Goal: Navigation & Orientation: Find specific page/section

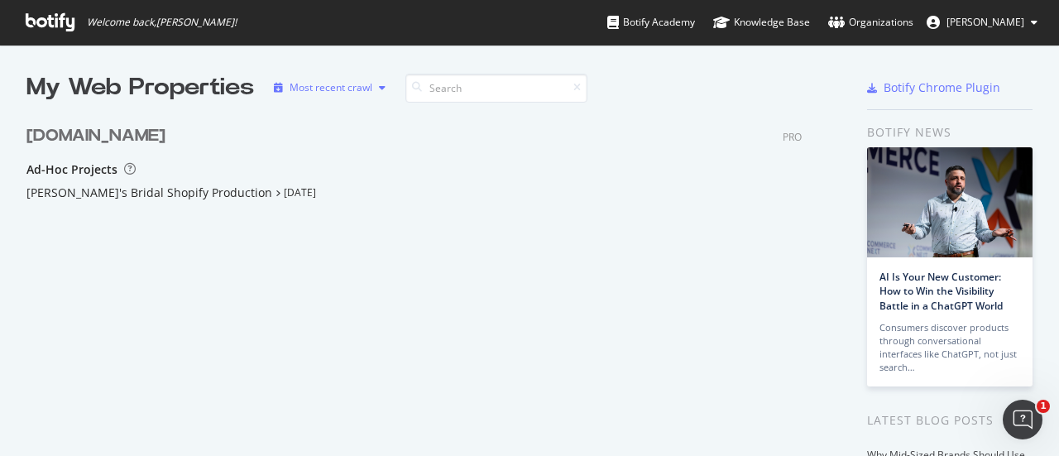
click at [381, 86] on icon "button" at bounding box center [382, 88] width 7 height 10
click at [369, 116] on div "Most recent crawl" at bounding box center [352, 115] width 87 height 14
click at [344, 199] on div "[PERSON_NAME]'s Bridal Shopify Production [DATE]" at bounding box center [413, 193] width 775 height 17
click at [56, 28] on icon at bounding box center [50, 22] width 49 height 18
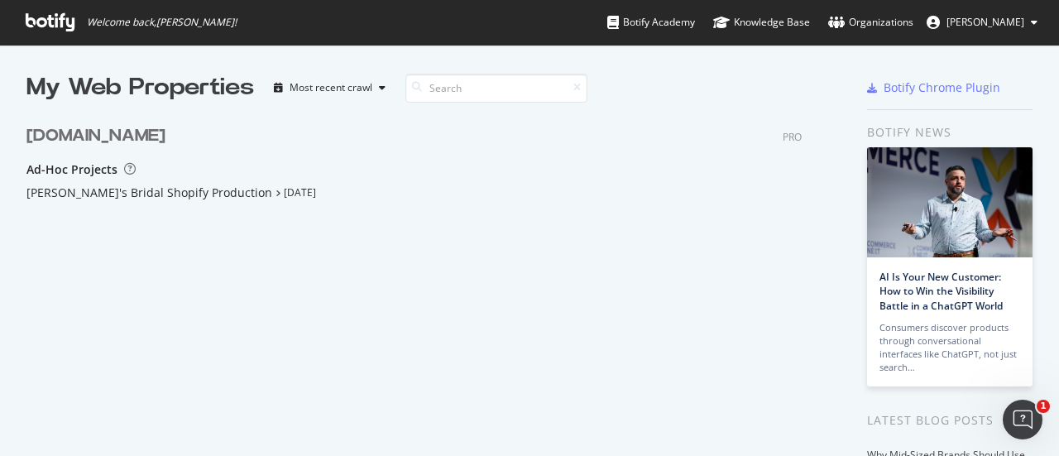
click at [78, 137] on div "[DOMAIN_NAME]" at bounding box center [95, 136] width 139 height 24
click at [107, 185] on div "[PERSON_NAME]'s Bridal Shopify Production" at bounding box center [149, 193] width 246 height 17
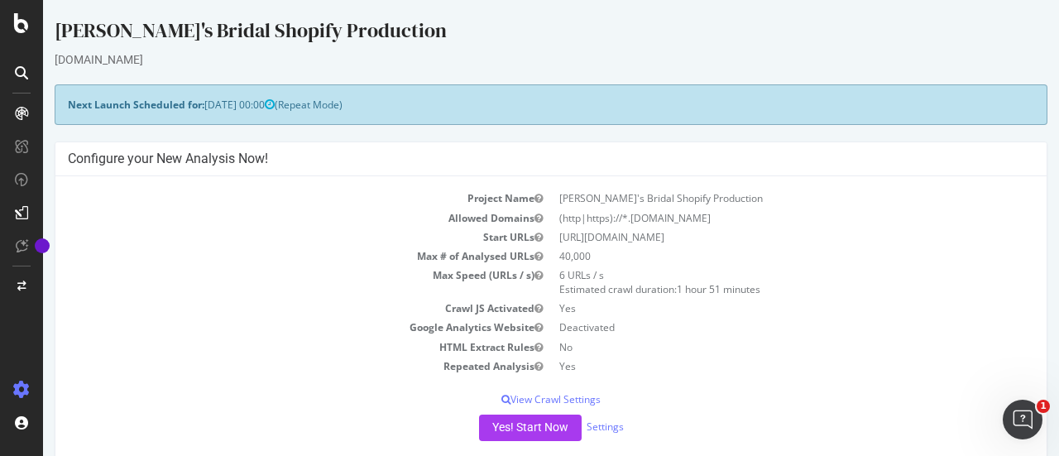
click at [17, 74] on icon at bounding box center [21, 72] width 13 height 13
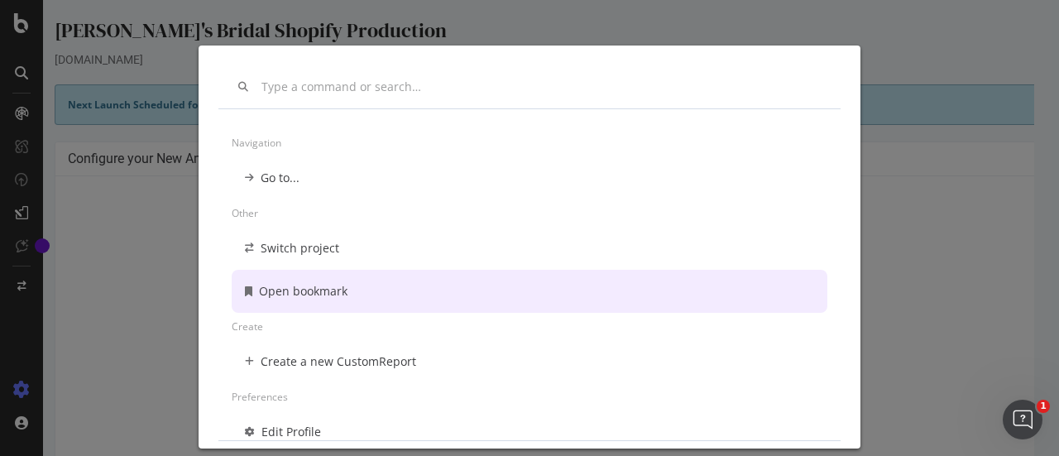
click at [108, 242] on div "Navigation Go to... Other Switch project Open bookmark Create Create a new Cust…" at bounding box center [529, 228] width 1059 height 456
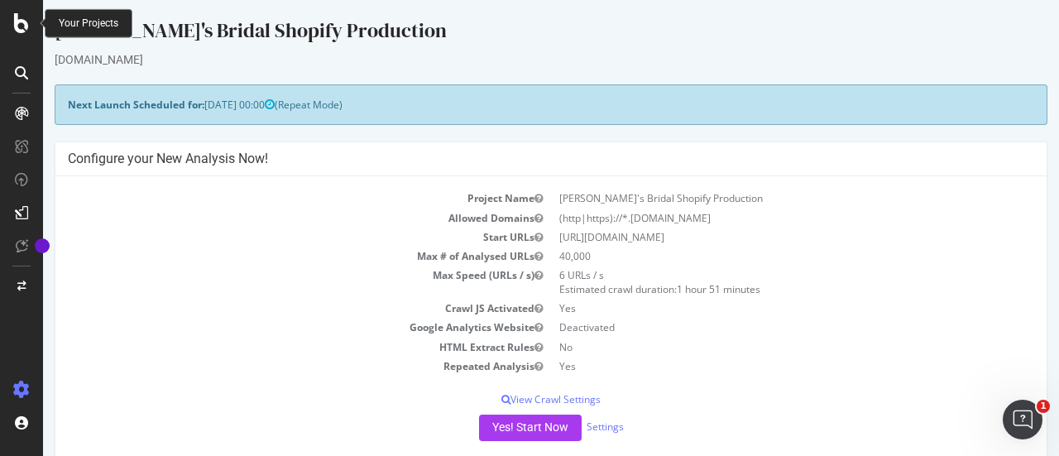
click at [18, 22] on icon at bounding box center [21, 23] width 15 height 20
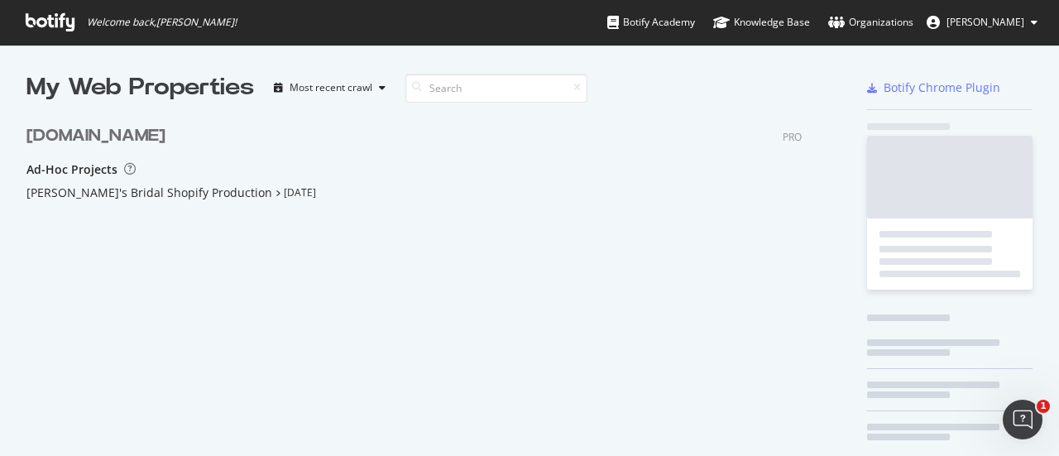
scroll to position [443, 1033]
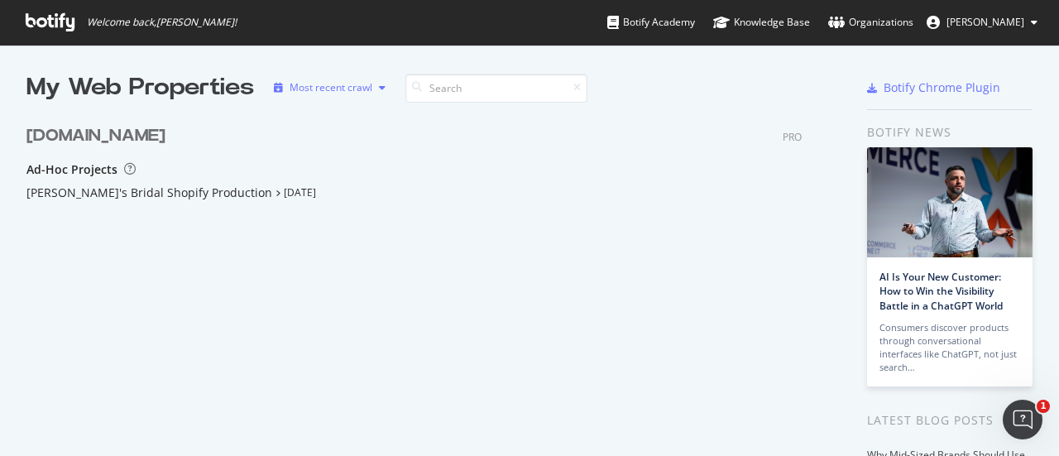
click at [379, 84] on icon "button" at bounding box center [382, 88] width 7 height 10
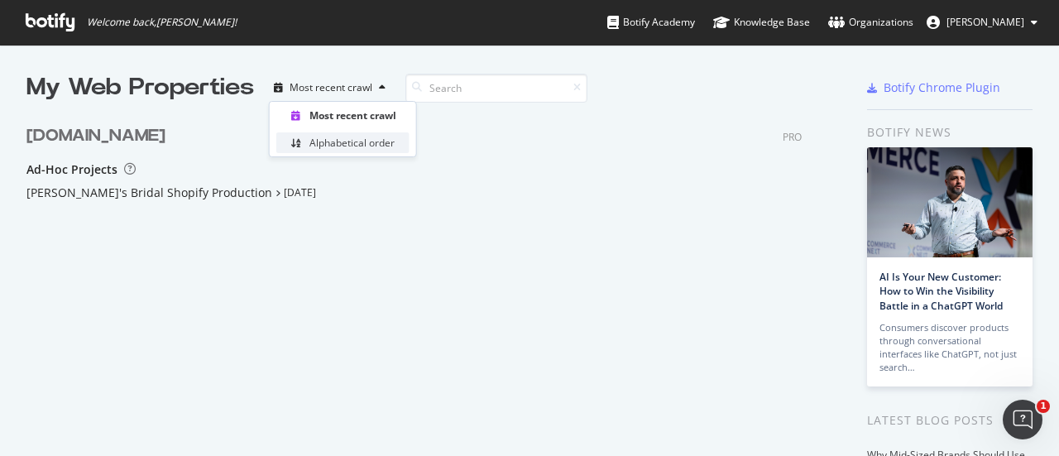
click at [347, 143] on div "Alphabetical order" at bounding box center [351, 143] width 85 height 14
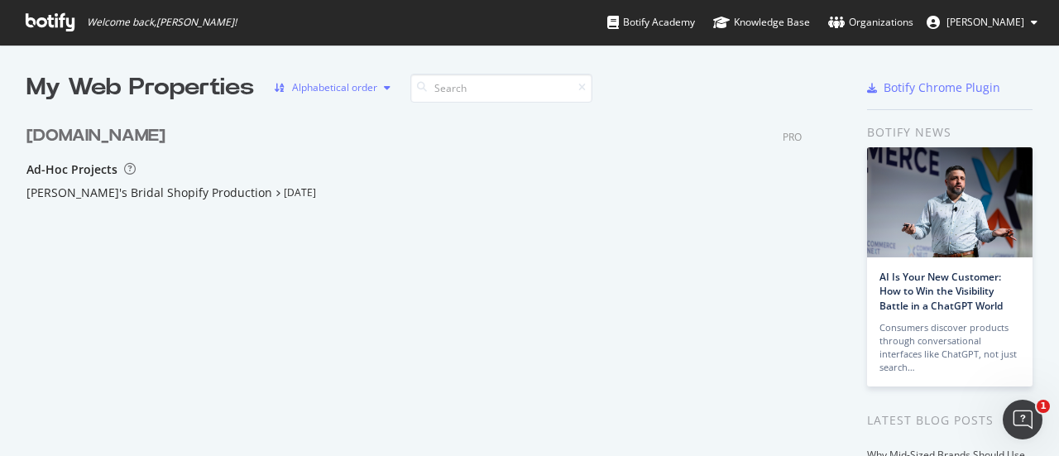
click at [385, 84] on icon "button" at bounding box center [387, 88] width 7 height 10
click at [371, 110] on div "Most recent crawl" at bounding box center [350, 115] width 83 height 14
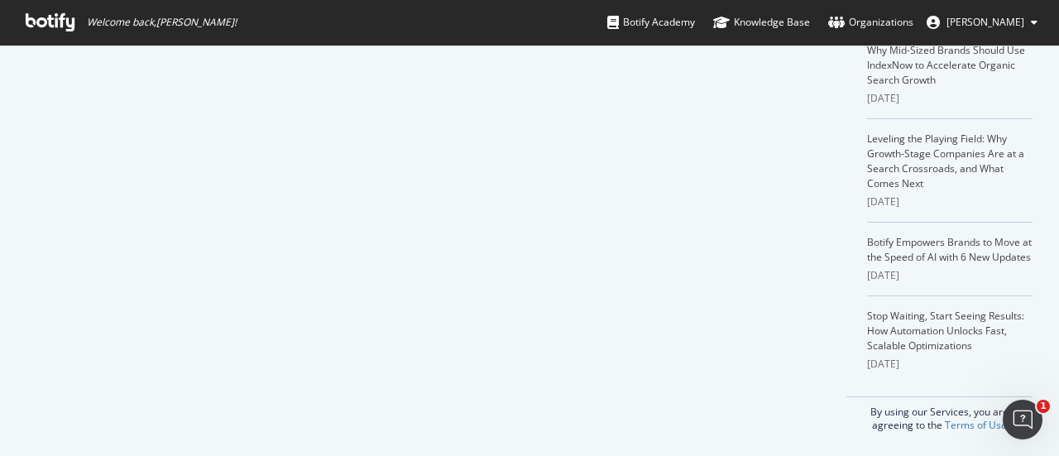
scroll to position [0, 0]
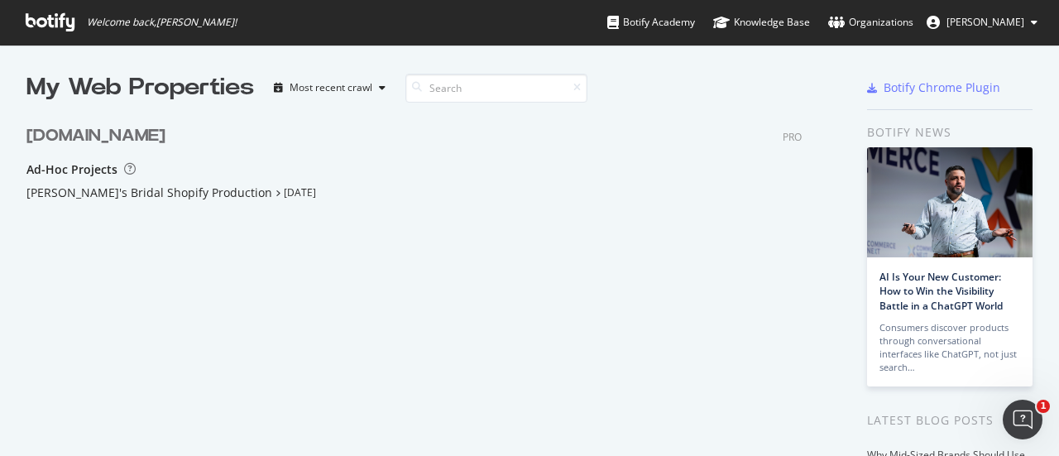
click at [276, 190] on icon "grid" at bounding box center [278, 193] width 5 height 8
click at [276, 189] on icon "grid" at bounding box center [278, 193] width 5 height 8
click at [161, 191] on div "[PERSON_NAME]'s Bridal Shopify Production" at bounding box center [149, 193] width 246 height 17
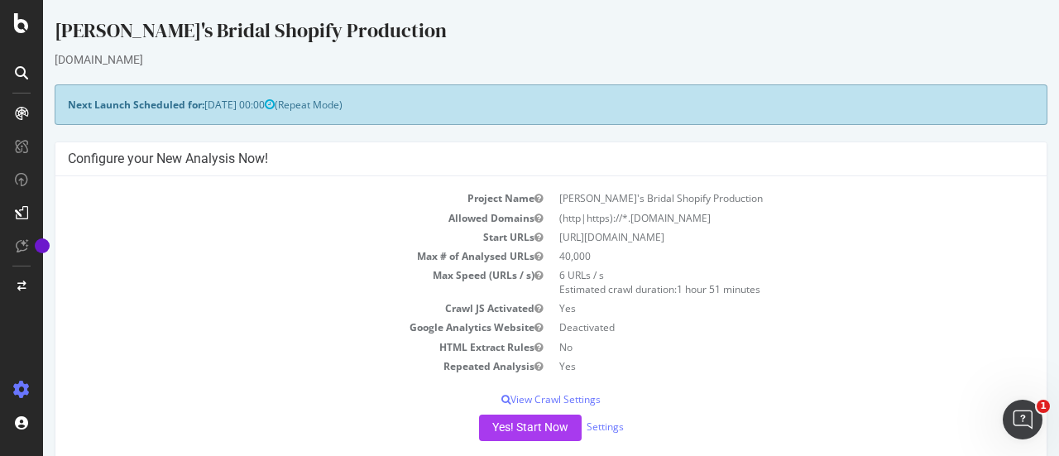
click at [21, 75] on icon at bounding box center [21, 72] width 13 height 13
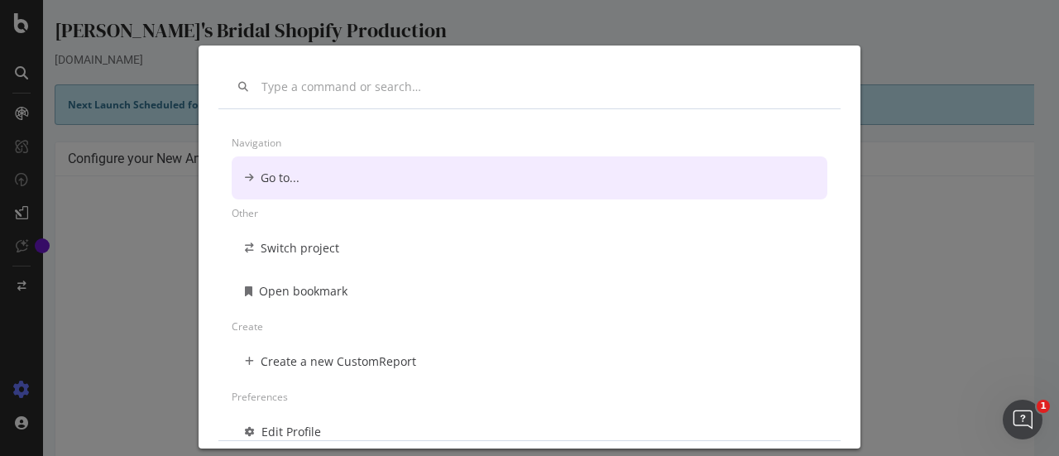
click at [324, 179] on div "Go to..." at bounding box center [530, 177] width 596 height 43
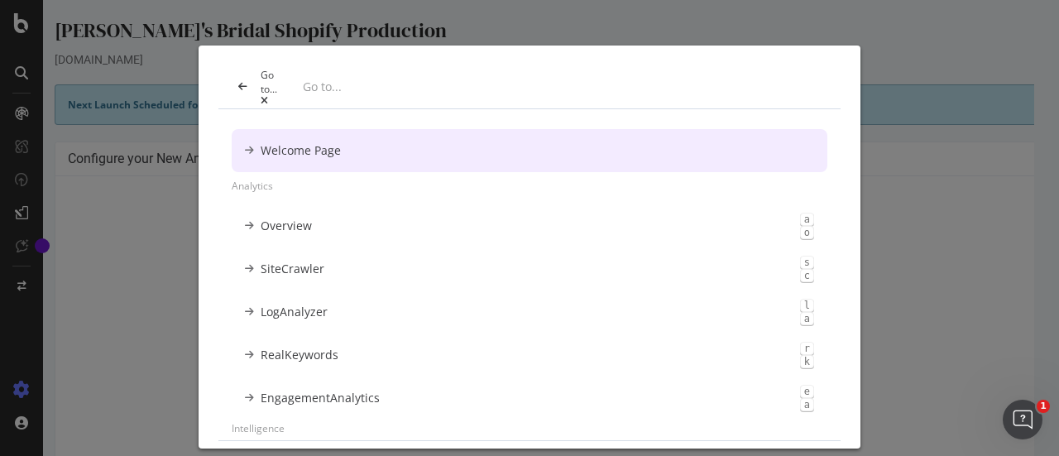
click at [230, 75] on div "Go to..." at bounding box center [529, 86] width 622 height 43
click at [240, 89] on icon "modal" at bounding box center [242, 87] width 9 height 10
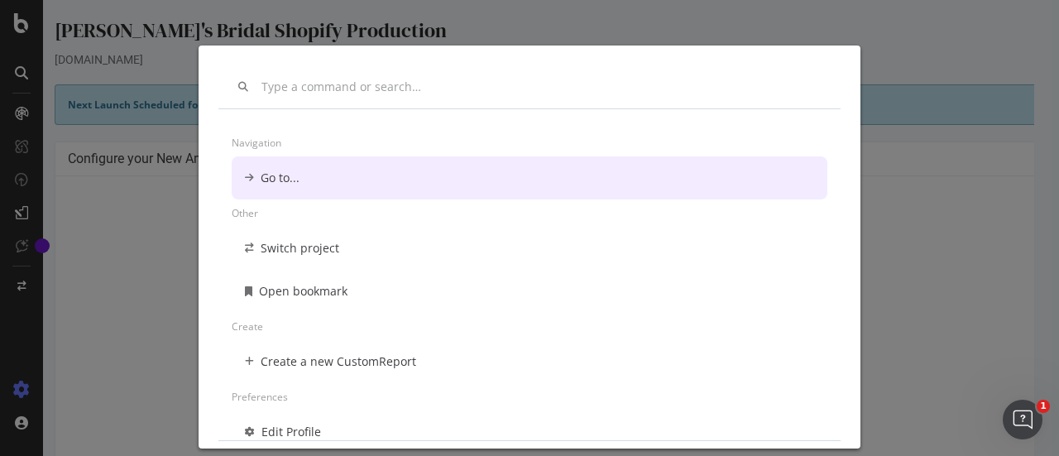
click at [147, 262] on div "Navigation Go to... Other Switch project Open bookmark Create Create a new Cust…" at bounding box center [529, 228] width 1059 height 456
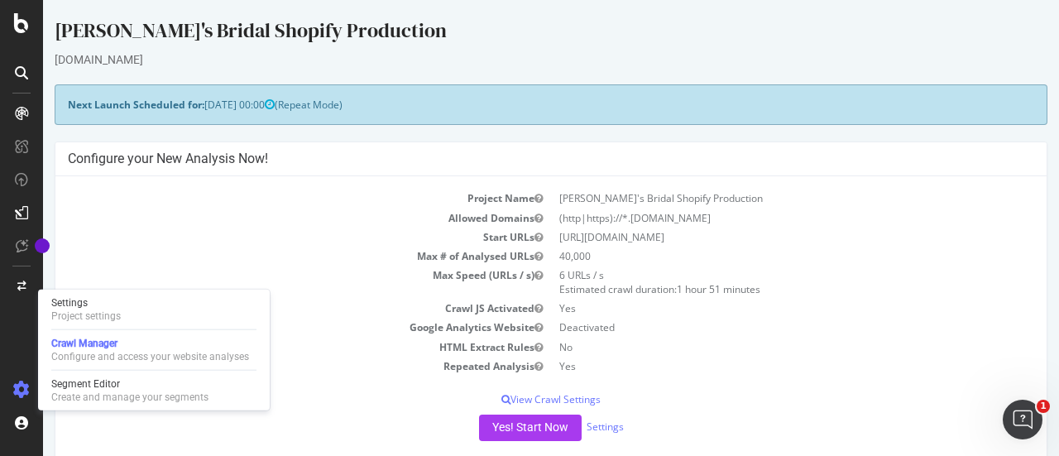
click at [22, 391] on icon at bounding box center [21, 389] width 17 height 17
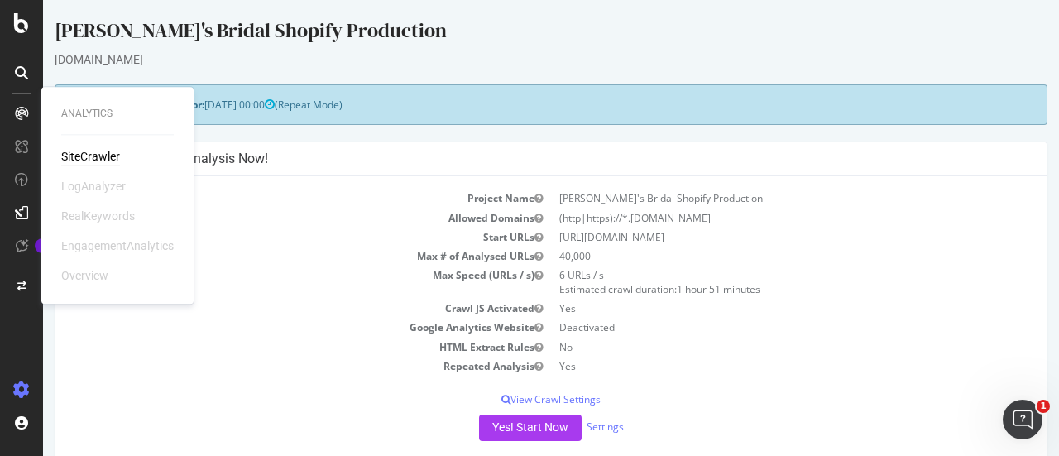
click at [66, 155] on div "SiteCrawler" at bounding box center [90, 156] width 59 height 17
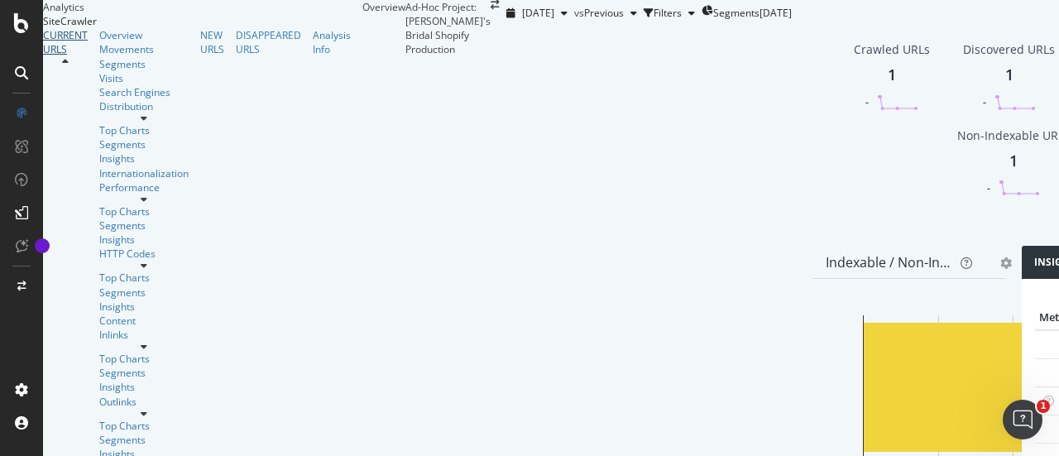
click at [88, 56] on div "CURRENT URLS" at bounding box center [65, 42] width 45 height 28
click at [22, 71] on icon at bounding box center [21, 72] width 13 height 13
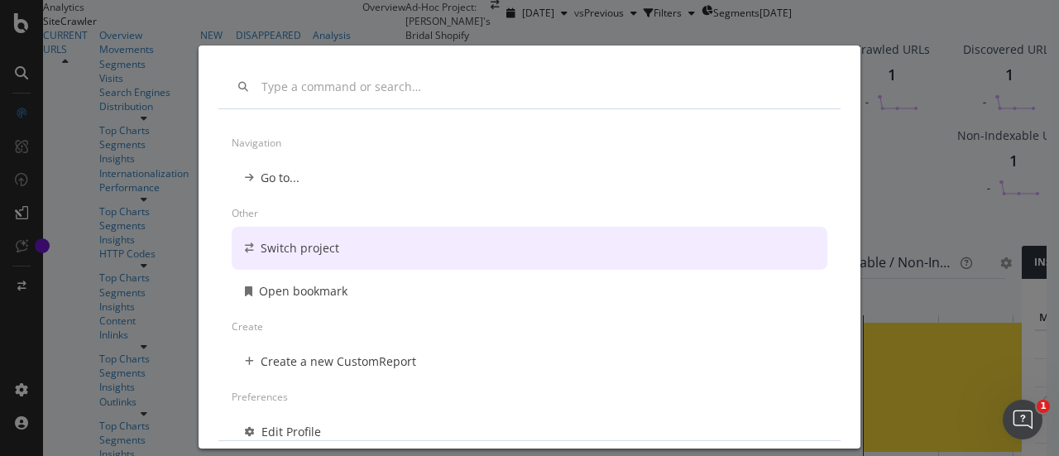
click at [17, 21] on div "Navigation Go to... Other Switch project Open bookmark Create Create a new Cust…" at bounding box center [529, 228] width 1059 height 456
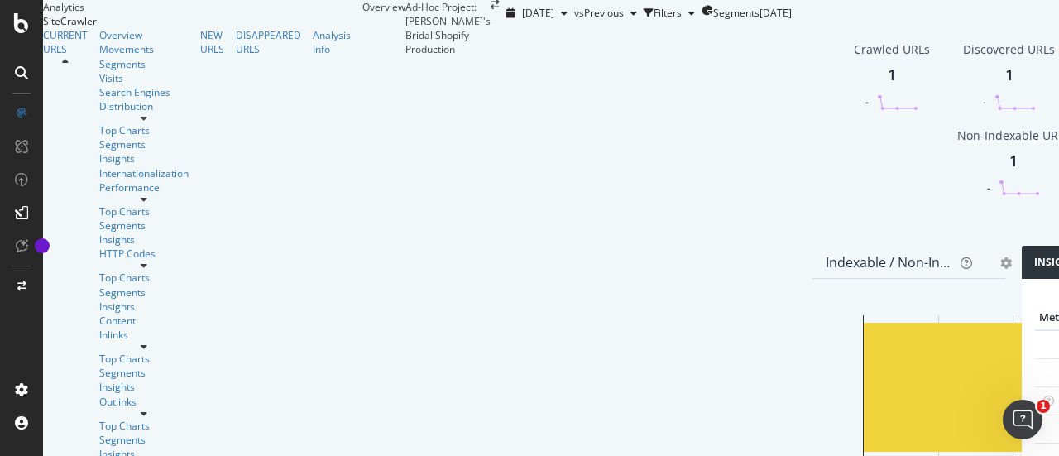
click at [22, 69] on icon at bounding box center [21, 72] width 13 height 13
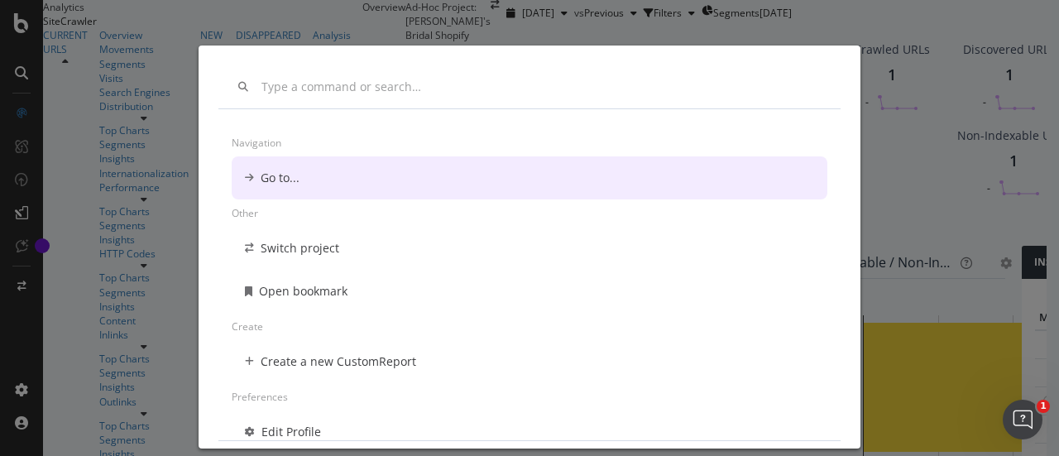
click at [639, 25] on div "Navigation Go to... Other Switch project Open bookmark Create Create a new Cust…" at bounding box center [529, 228] width 1059 height 456
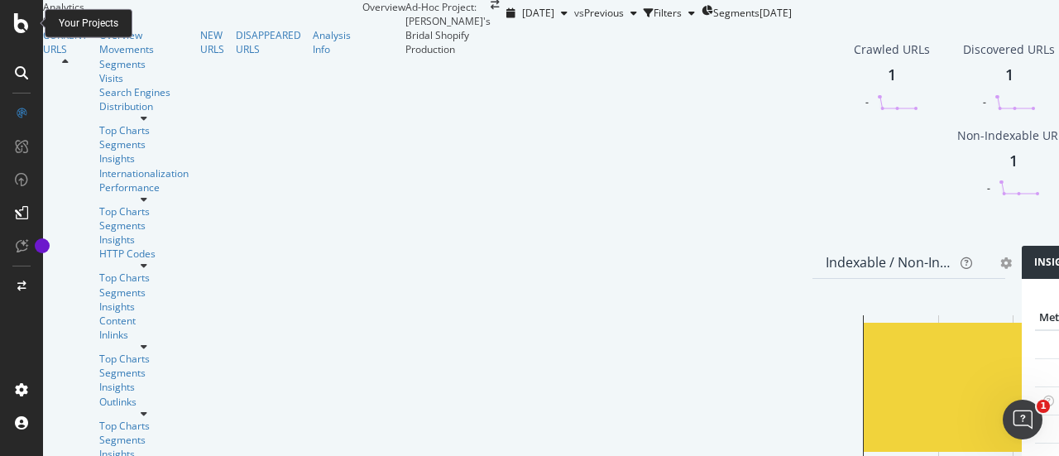
click at [20, 20] on icon at bounding box center [21, 23] width 15 height 20
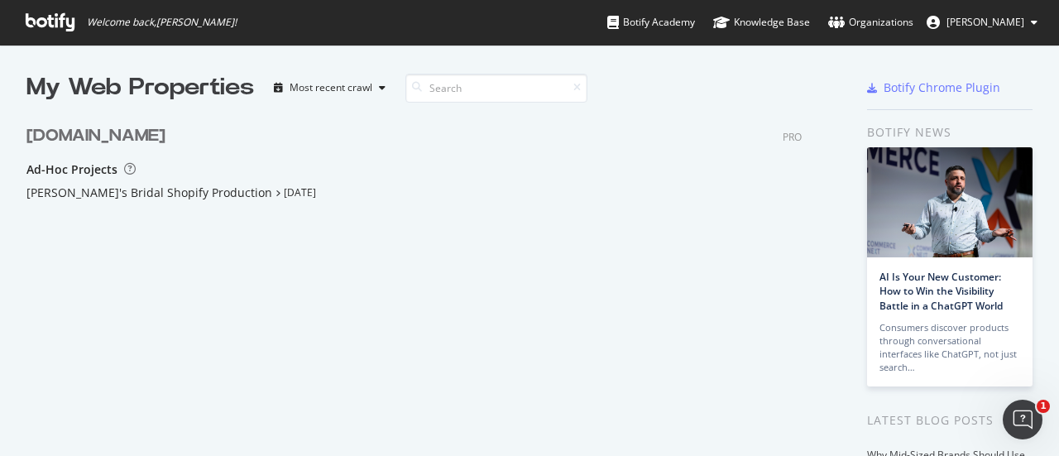
scroll to position [443, 1033]
click at [86, 136] on div "[DOMAIN_NAME]" at bounding box center [95, 136] width 139 height 24
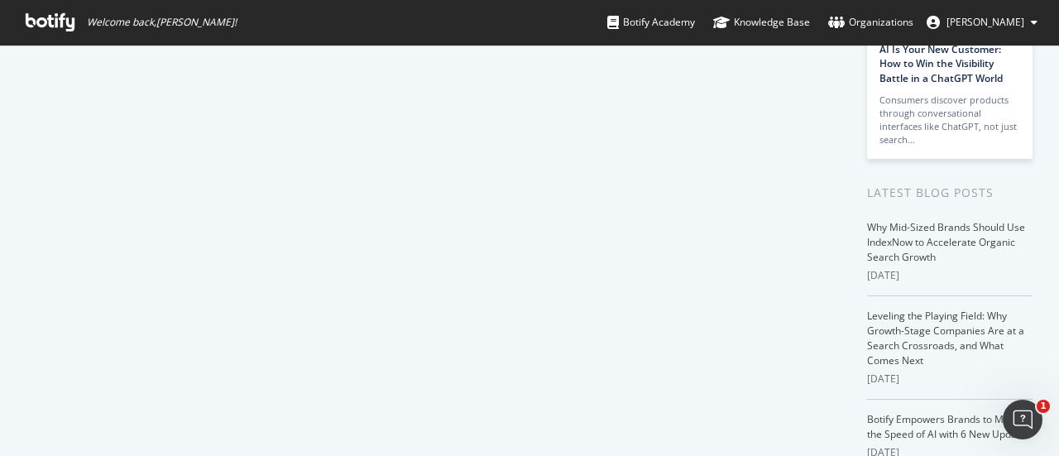
scroll to position [0, 0]
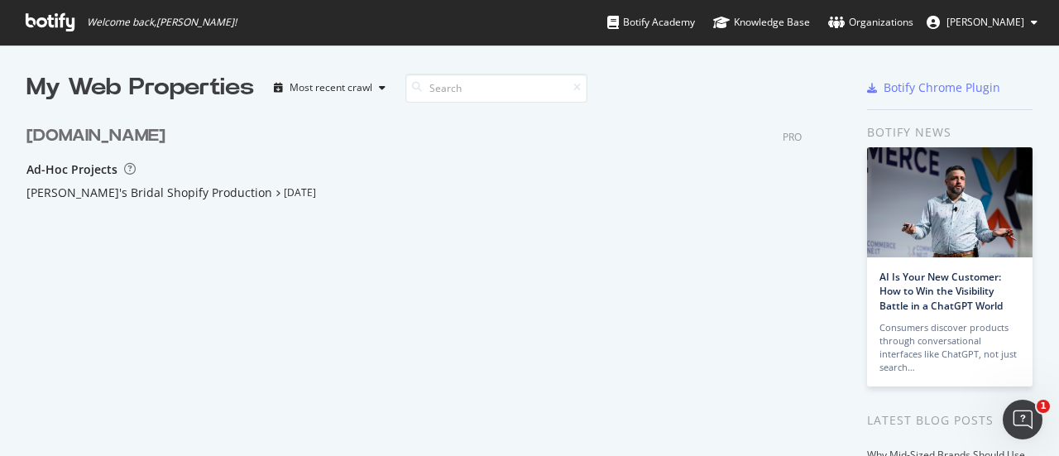
click at [324, 150] on div "[DOMAIN_NAME] PRO Ad-Hoc Projects [PERSON_NAME]'s Bridal Shopify Production [DA…" at bounding box center [420, 220] width 788 height 233
click at [86, 137] on div "[DOMAIN_NAME]" at bounding box center [95, 136] width 139 height 24
click at [276, 192] on icon "grid" at bounding box center [278, 193] width 5 height 8
click at [967, 22] on span "[PERSON_NAME]" at bounding box center [986, 22] width 78 height 14
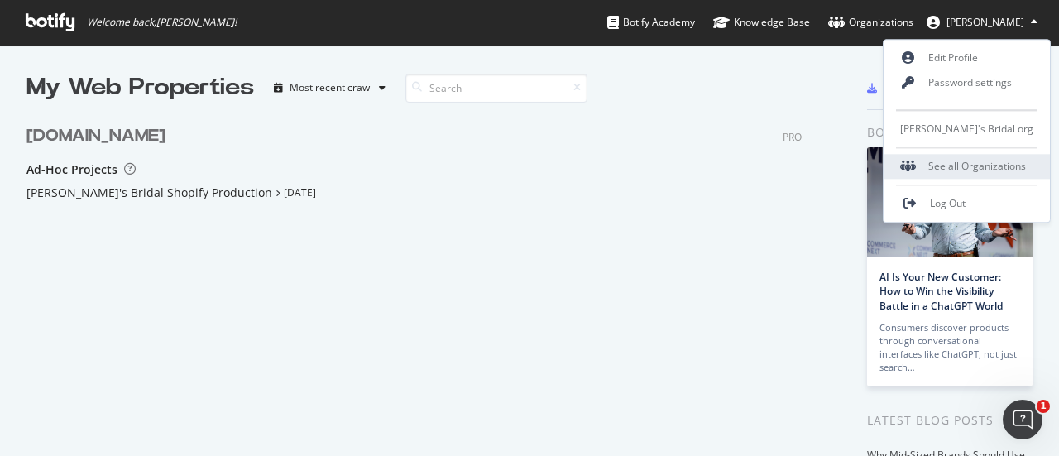
click at [952, 161] on div "See all Organizations" at bounding box center [967, 166] width 166 height 25
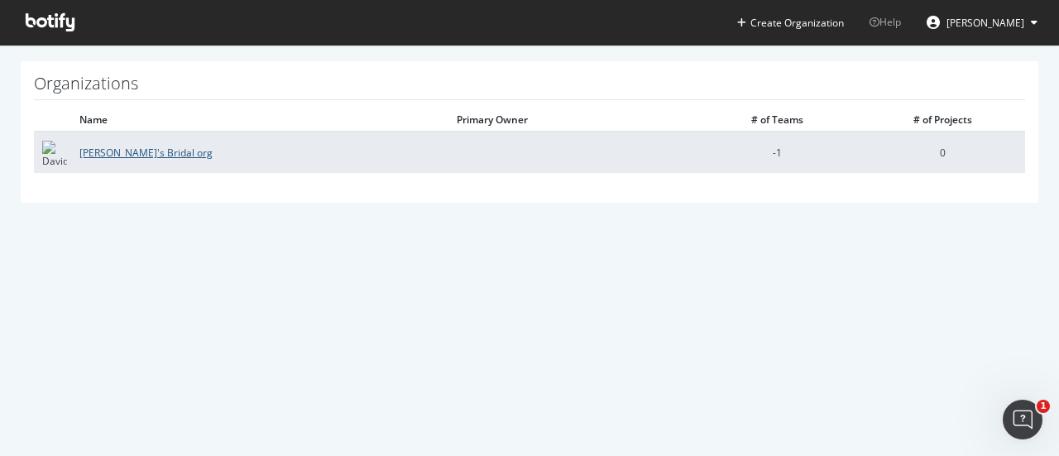
click at [101, 151] on link "[PERSON_NAME]'s Bridal org" at bounding box center [145, 153] width 133 height 14
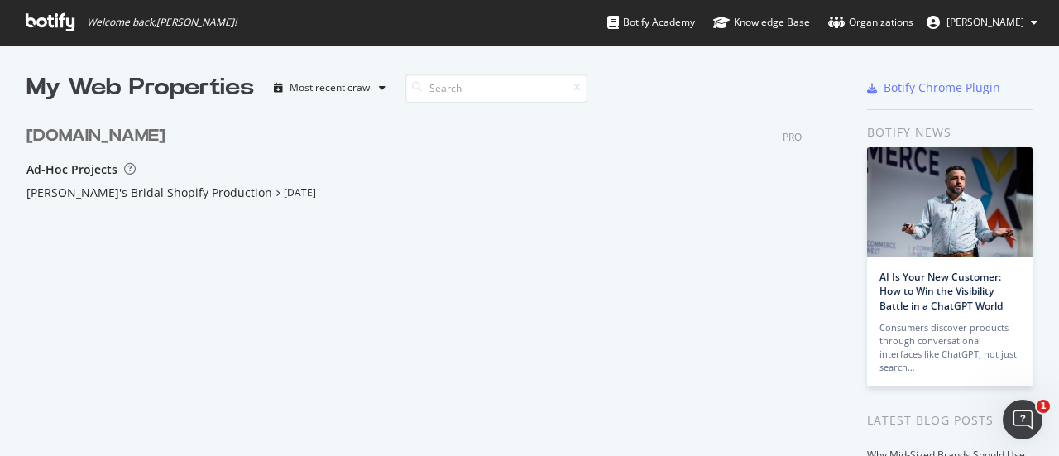
click at [947, 17] on span "[PERSON_NAME]" at bounding box center [986, 22] width 78 height 14
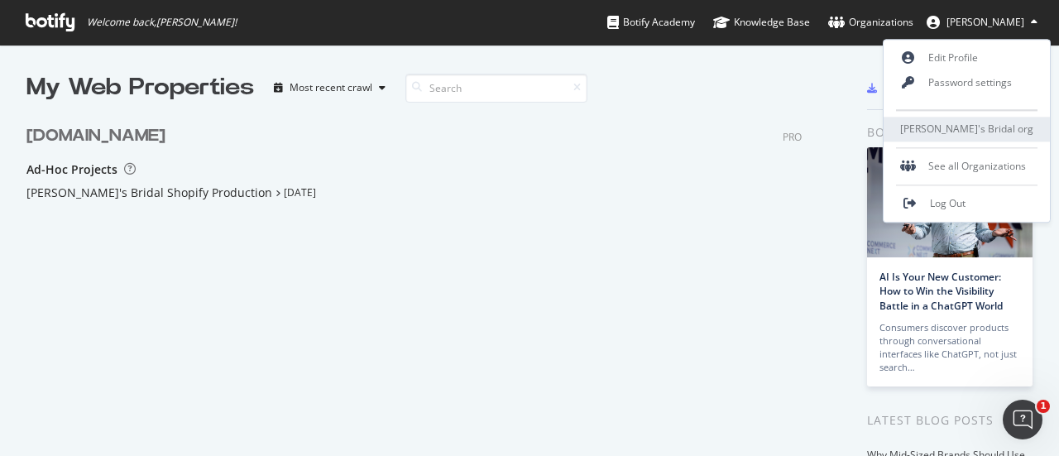
click at [928, 128] on span "[PERSON_NAME]'s Bridal org" at bounding box center [966, 129] width 133 height 14
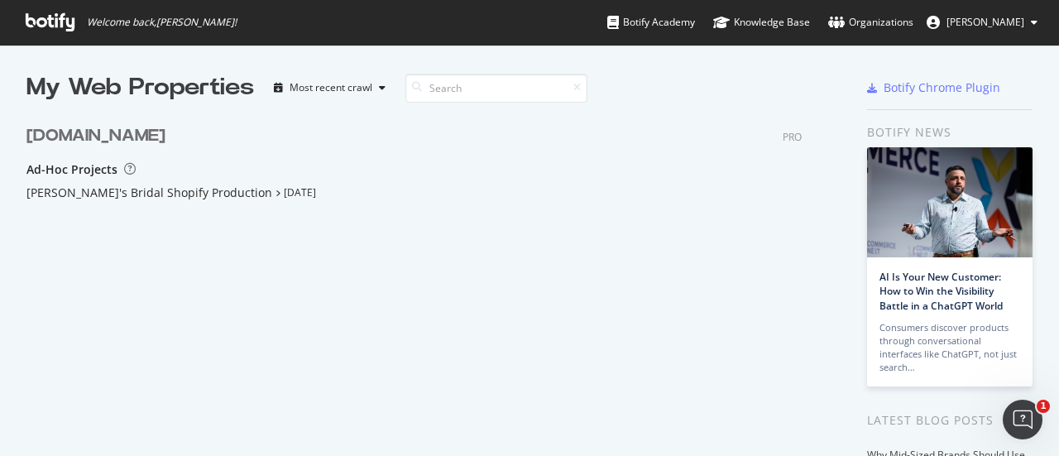
click at [1038, 409] on span "1" at bounding box center [1043, 406] width 13 height 13
click at [1035, 22] on icon at bounding box center [1034, 22] width 7 height 10
